Goal: Navigation & Orientation: Find specific page/section

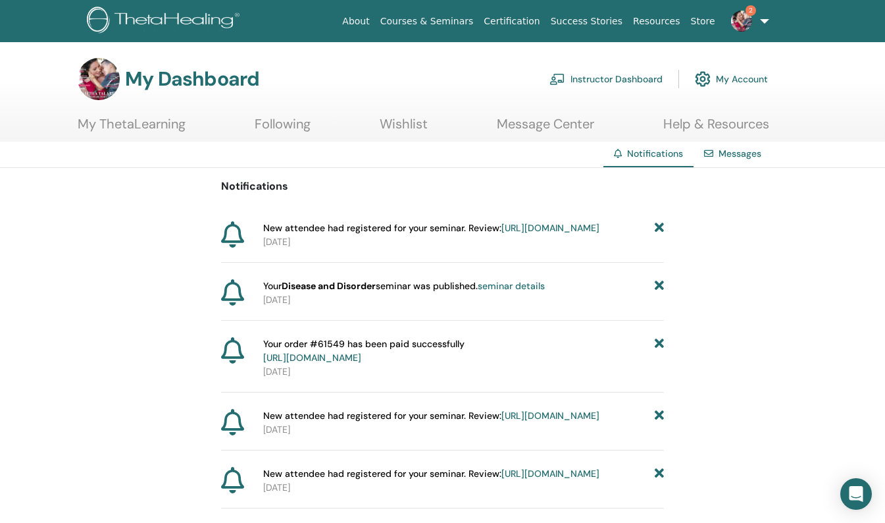
click at [503, 234] on link "[URL][DOMAIN_NAME]" at bounding box center [551, 228] width 98 height 12
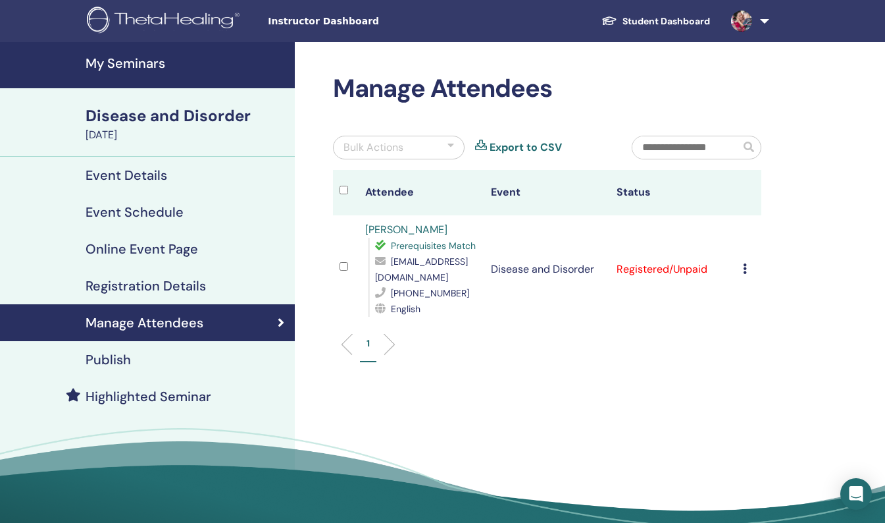
click at [199, 176] on div "Event Details" at bounding box center [148, 175] width 274 height 16
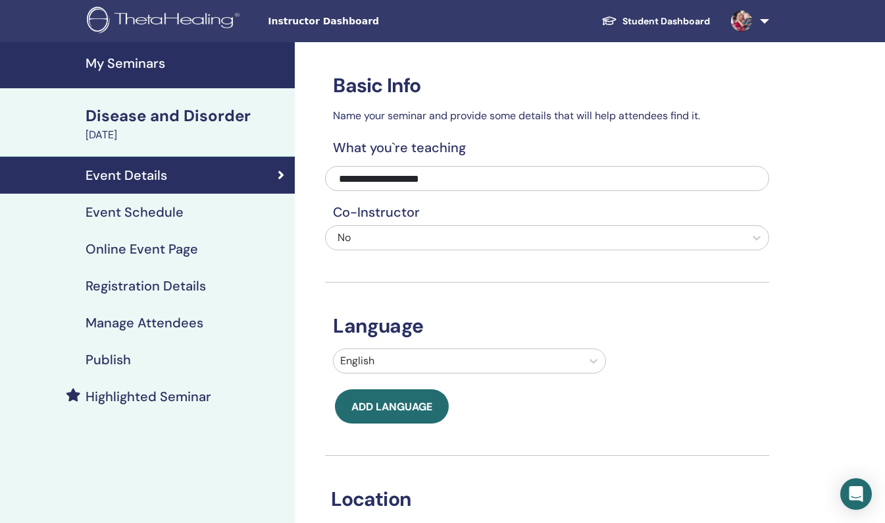
click at [122, 209] on h4 "Event Schedule" at bounding box center [135, 212] width 98 height 16
